Goal: Task Accomplishment & Management: Use online tool/utility

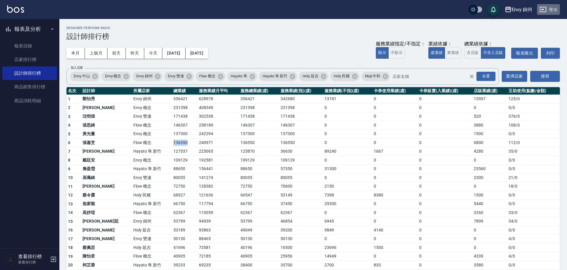
click at [552, 6] on button "登出" at bounding box center [548, 9] width 23 height 11
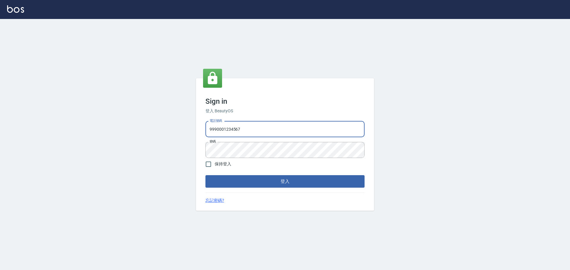
type input "25153595"
click at [291, 187] on button "登入" at bounding box center [284, 181] width 159 height 12
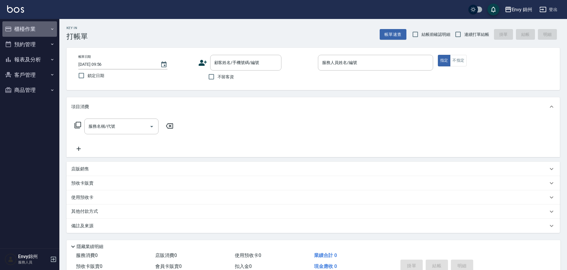
click at [39, 27] on button "櫃檯作業" at bounding box center [29, 28] width 55 height 15
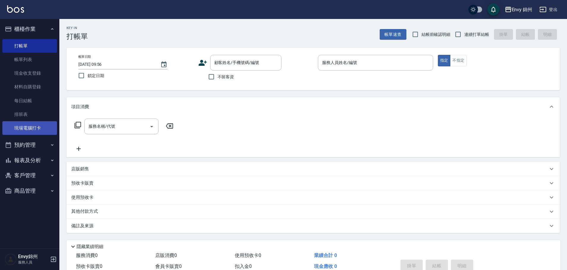
click at [39, 132] on link "現場電腦打卡" at bounding box center [29, 128] width 55 height 14
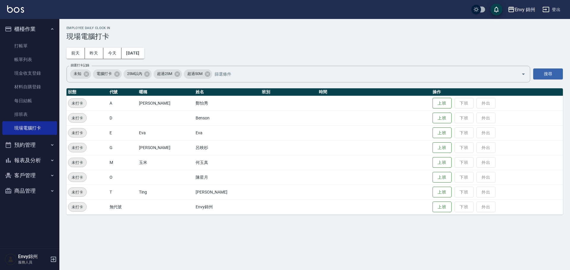
click at [431, 162] on td "上班 下班 外出" at bounding box center [497, 162] width 132 height 15
click at [433, 162] on button "上班" at bounding box center [442, 163] width 19 height 10
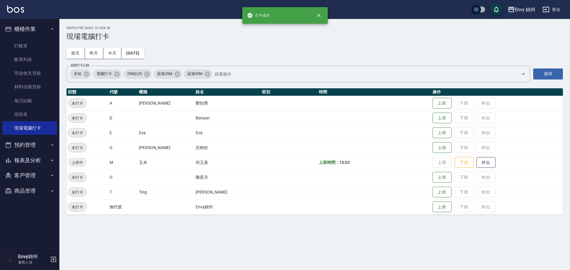
click at [354, 48] on div "Employee Daily Clock In 現場電腦打卡 [DATE] [DATE] [DATE] [DATE] 篩選打卡記錄 未知 電腦打卡 25M以內…" at bounding box center [314, 120] width 511 height 203
